Goal: Task Accomplishment & Management: Use online tool/utility

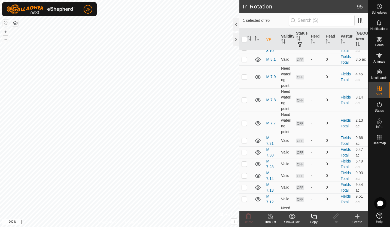
scroll to position [553, 0]
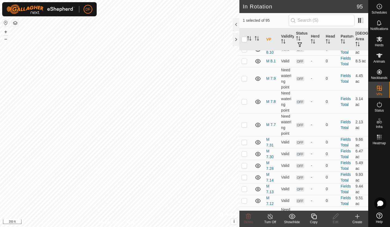
click at [314, 217] on icon at bounding box center [314, 216] width 7 height 7
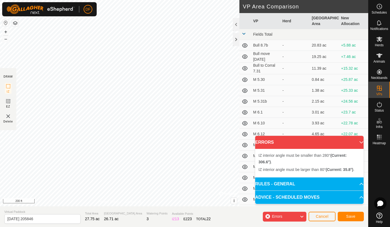
click at [101, 67] on div "IZ interior angle must be smaller than 280° (Current: 306.6°) . + – ⇧ i © Mapbo…" at bounding box center [119, 103] width 239 height 207
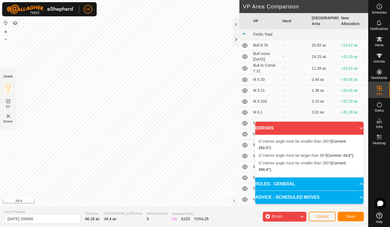
click at [39, 58] on div "IZ interior angle must be larger than 80° (Current: 44.0°) . + – ⇧ i © Mapbox ,…" at bounding box center [119, 103] width 239 height 207
drag, startPoint x: 47, startPoint y: 218, endPoint x: -1, endPoint y: 224, distance: 48.0
click at [0, 224] on html "DF Schedules Notifications Herds Animals Neckbands VPs Status Infra Heatmap Hel…" at bounding box center [195, 113] width 390 height 227
type input "M 8.12"
click at [181, 0] on html "DF Schedules Notifications Herds Animals Neckbands VPs Status Infra Heatmap Hel…" at bounding box center [195, 113] width 390 height 227
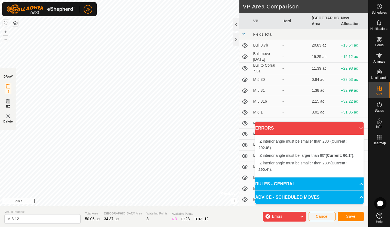
click at [112, 98] on div "IZ interior angle must be smaller than 280° (Current: 292.0°) . + – ⇧ i © Mapbo…" at bounding box center [119, 103] width 239 height 207
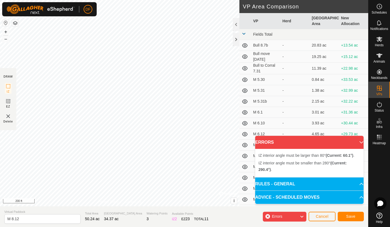
drag, startPoint x: 181, startPoint y: -20, endPoint x: 166, endPoint y: -12, distance: 16.9
click at [166, 0] on html "DF Schedules Notifications Herds Animals Neckbands VPs Status Infra Heatmap Hel…" at bounding box center [195, 113] width 390 height 227
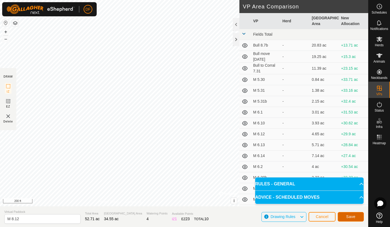
click at [351, 215] on span "Save" at bounding box center [350, 217] width 9 height 4
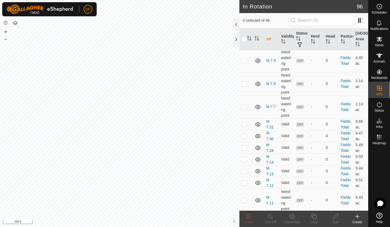
scroll to position [579, 0]
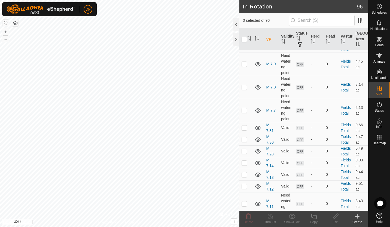
click at [245, 2] on p-checkbox at bounding box center [244, 0] width 5 height 4
checkbox input "true"
click at [335, 217] on icon at bounding box center [335, 216] width 5 height 5
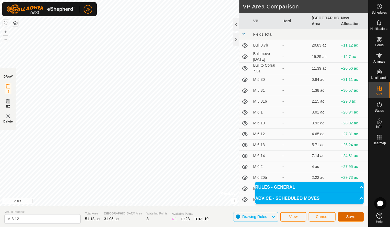
click at [351, 216] on span "Save" at bounding box center [350, 217] width 9 height 4
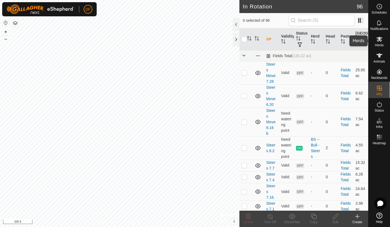
click at [378, 40] on icon at bounding box center [379, 39] width 6 height 5
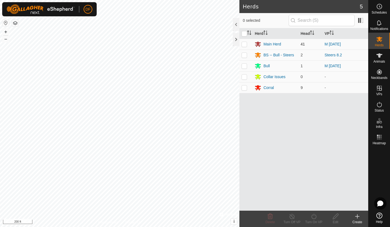
click at [245, 43] on p-checkbox at bounding box center [244, 44] width 5 height 4
checkbox input "true"
click at [244, 66] on p-checkbox at bounding box center [244, 66] width 5 height 4
checkbox input "true"
click at [314, 216] on icon at bounding box center [314, 216] width 7 height 7
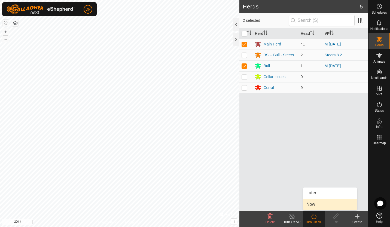
click at [311, 205] on link "Now" at bounding box center [330, 204] width 54 height 11
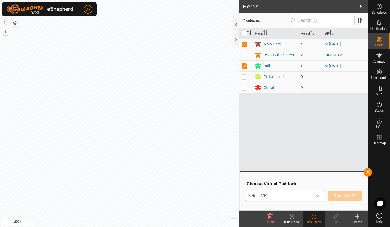
click at [318, 196] on icon "dropdown trigger" at bounding box center [317, 196] width 4 height 4
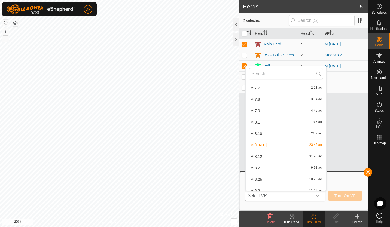
scroll to position [479, 0]
click at [260, 147] on li "M 8.12 31.95 ac" at bounding box center [286, 146] width 81 height 11
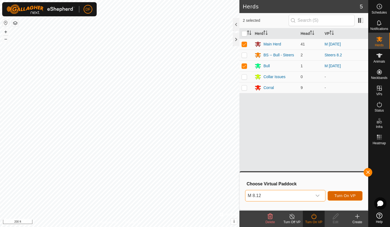
click at [342, 196] on span "Turn On VP" at bounding box center [345, 196] width 21 height 4
